Goal: Task Accomplishment & Management: Manage account settings

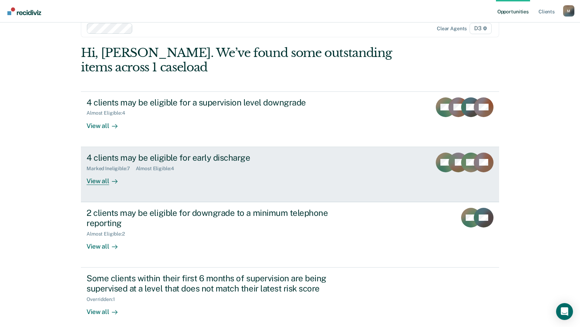
scroll to position [20, 0]
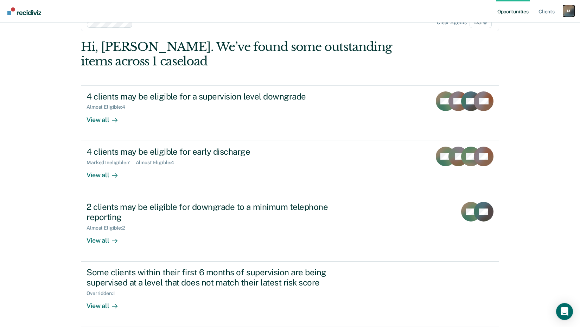
click at [566, 10] on div "M" at bounding box center [569, 10] width 11 height 11
click at [518, 47] on link "Log Out" at bounding box center [541, 46] width 57 height 6
